Goal: Book appointment/travel/reservation

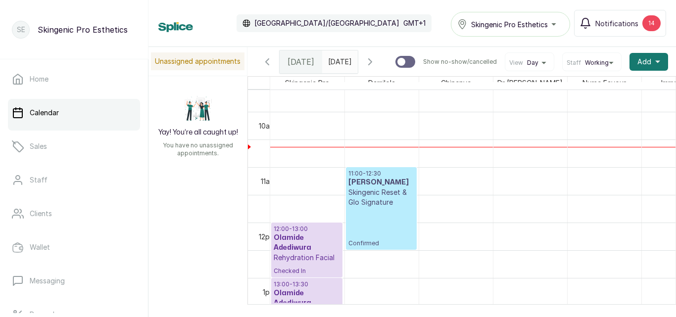
scroll to position [561, 0]
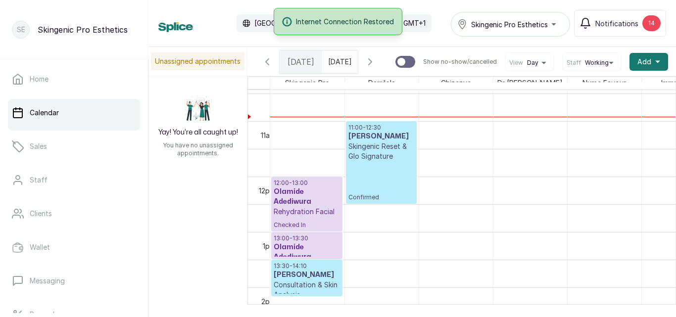
type input "dd/MM/yyyy"
click at [339, 65] on input "dd/MM/yyyy" at bounding box center [331, 59] width 16 height 17
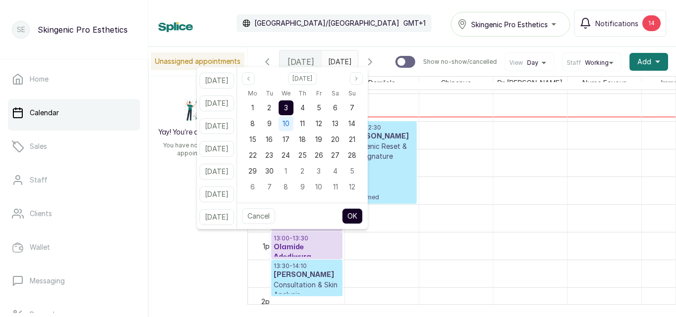
click at [290, 121] on span "10" at bounding box center [286, 123] width 7 height 8
click at [363, 214] on button "OK" at bounding box center [352, 216] width 21 height 16
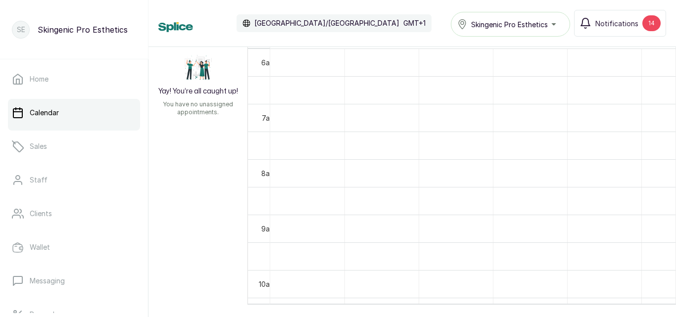
scroll to position [7, 0]
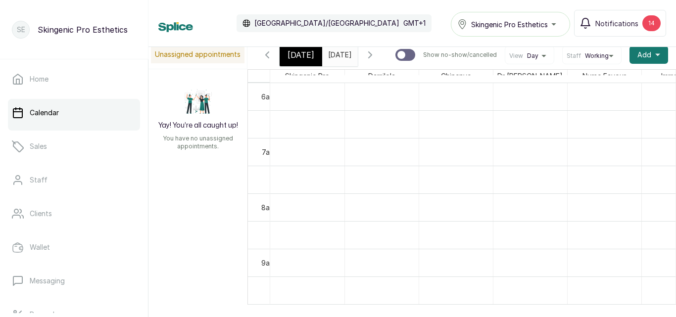
type input "[DATE]"
